Goal: Use online tool/utility: Use online tool/utility

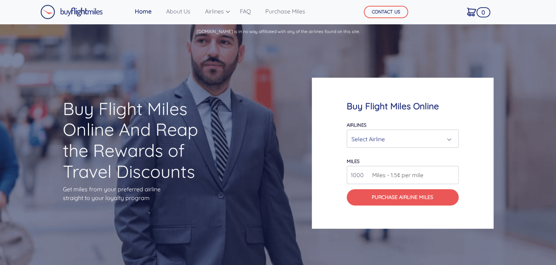
click at [376, 137] on div "Select Airline" at bounding box center [400, 139] width 98 height 14
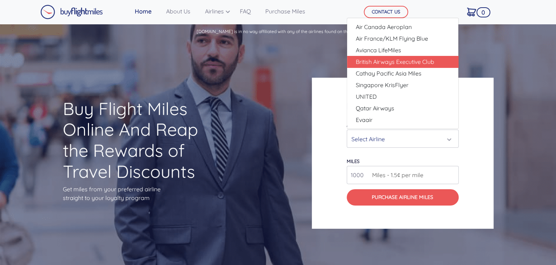
click at [378, 57] on span "British Airways Executive Club" at bounding box center [395, 61] width 78 height 9
select select "British Airways Executive Club"
type input "80000"
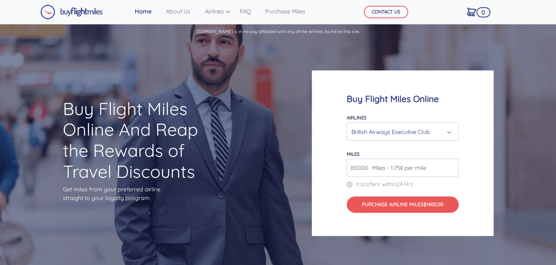
click at [384, 171] on span "Miles - 1.75¢ per mile" at bounding box center [397, 168] width 58 height 9
click at [419, 168] on span "Miles - 1.75¢ per mile" at bounding box center [397, 168] width 58 height 9
click at [445, 166] on input "80000" at bounding box center [403, 168] width 112 height 18
